Goal: Transaction & Acquisition: Download file/media

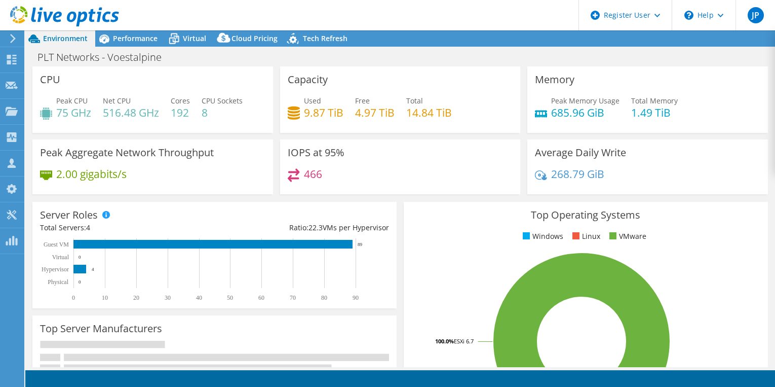
select select "USD"
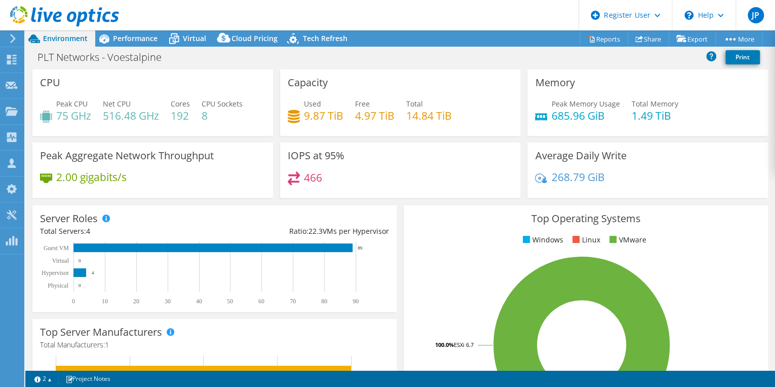
click at [277, 105] on div "Capacity Used 9.87 TiB Free 4.97 TiB Total 14.84 TiB" at bounding box center [401, 102] width 248 height 66
click at [77, 18] on icon at bounding box center [64, 16] width 109 height 21
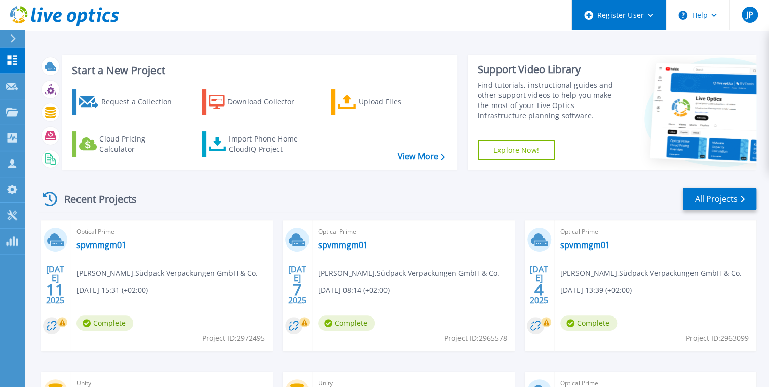
click at [641, 17] on div "Register User" at bounding box center [619, 15] width 94 height 30
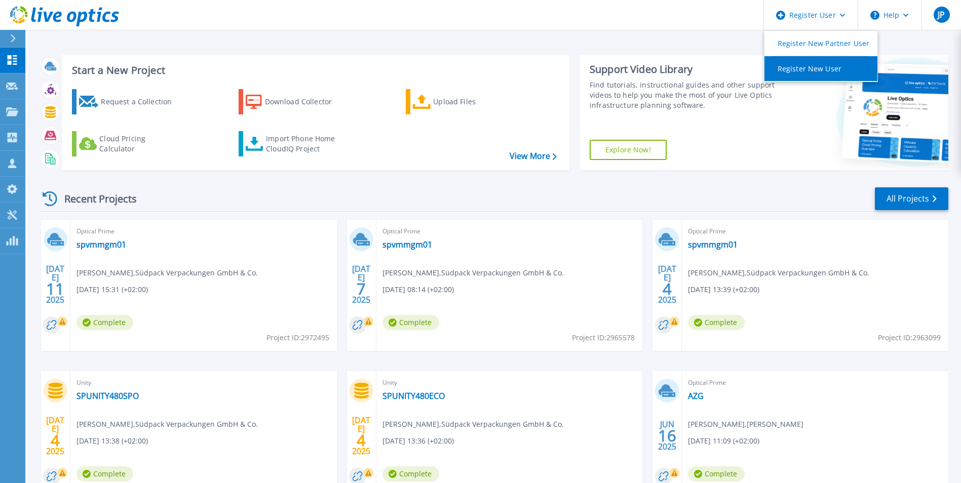
click at [775, 63] on link "Register New User" at bounding box center [821, 68] width 113 height 25
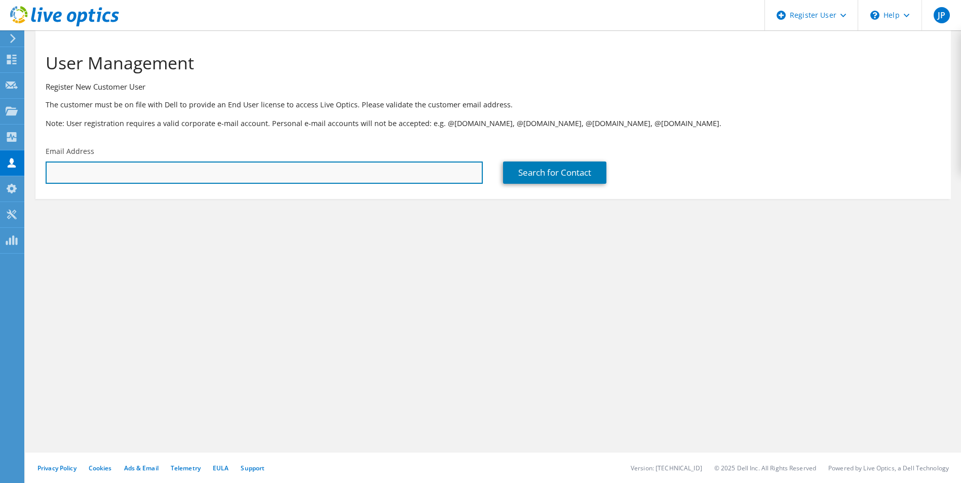
click at [264, 169] on input "text" at bounding box center [264, 173] width 437 height 22
paste input "b.krohn@caritas-regensburg.de"
type input "b.krohn@caritas-regensburg.de"
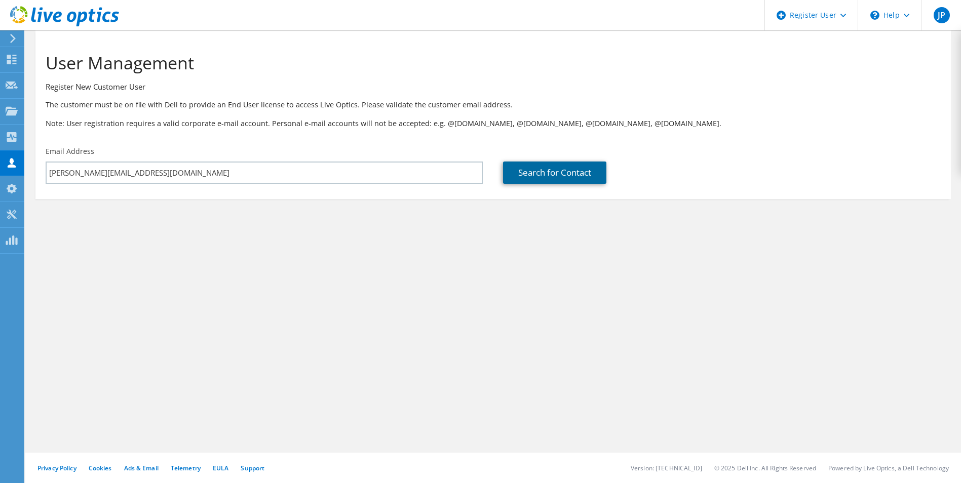
click at [567, 169] on link "Search for Contact" at bounding box center [554, 173] width 103 height 22
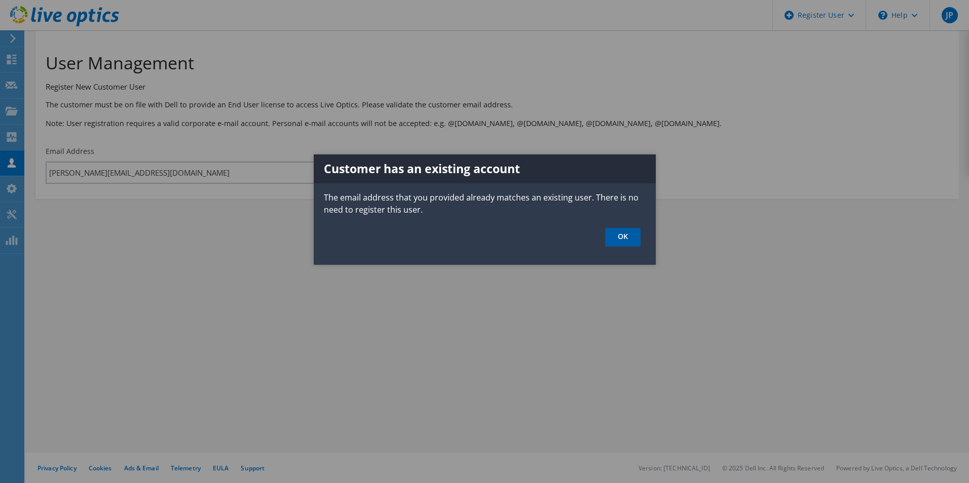
click at [624, 233] on link "OK" at bounding box center [622, 237] width 35 height 19
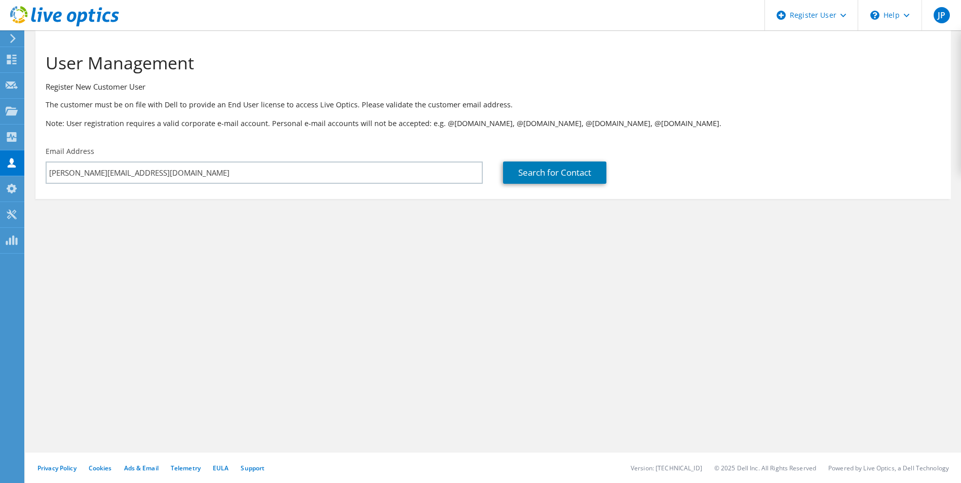
click at [319, 226] on section "User Management Register New Customer User The customer must be on file with De…" at bounding box center [493, 145] width 936 height 230
click at [81, 22] on icon at bounding box center [64, 16] width 109 height 21
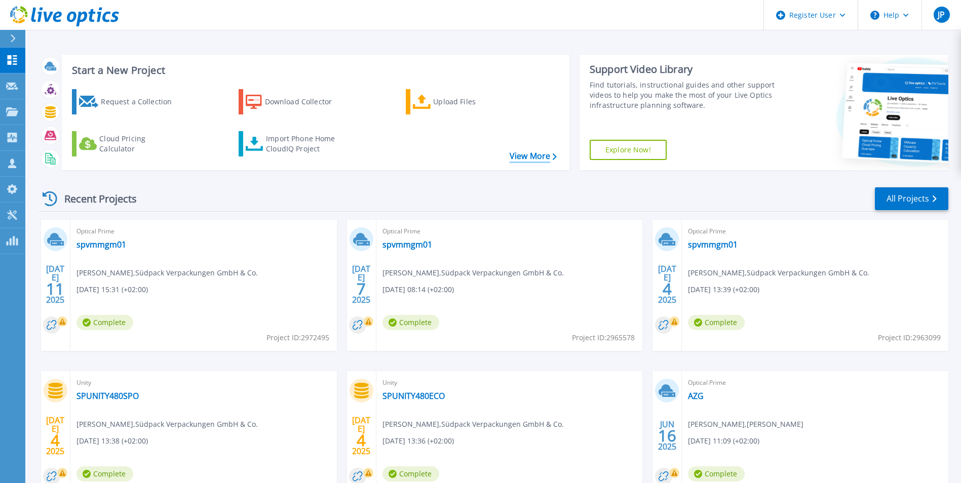
click at [547, 156] on link "View More" at bounding box center [533, 157] width 47 height 10
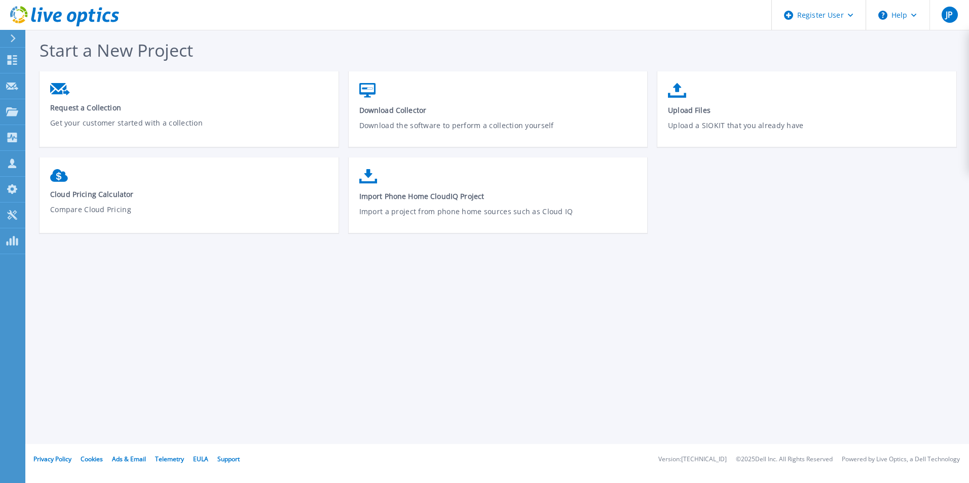
click at [54, 13] on icon at bounding box center [64, 16] width 109 height 21
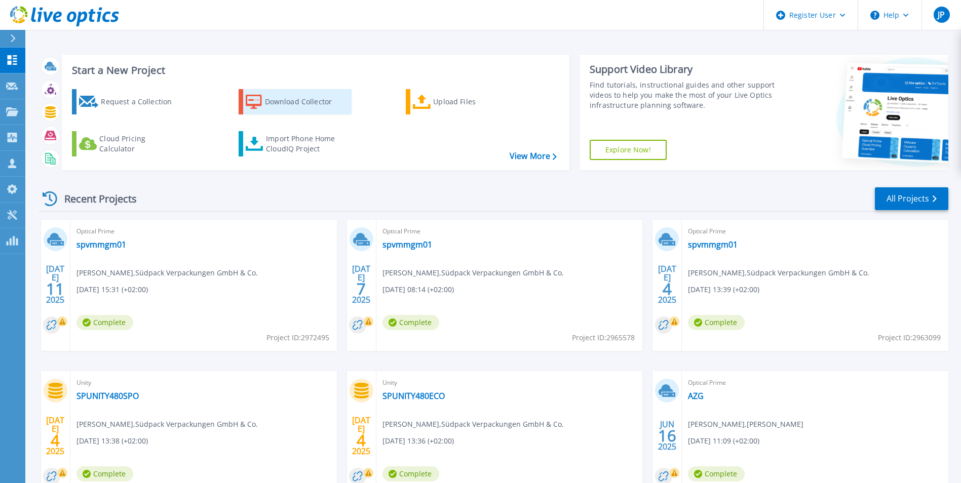
click at [285, 99] on div "Download Collector" at bounding box center [305, 102] width 81 height 20
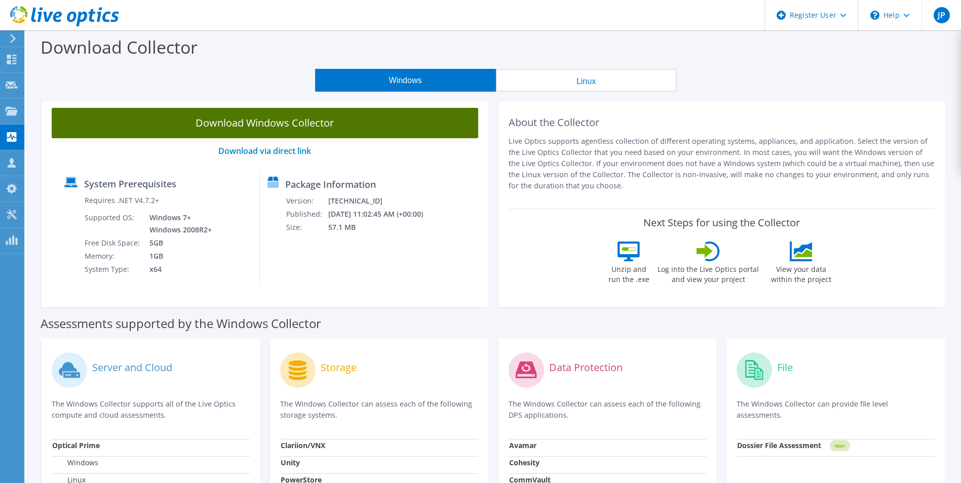
click at [274, 123] on link "Download Windows Collector" at bounding box center [265, 123] width 427 height 30
